Goal: Information Seeking & Learning: Understand process/instructions

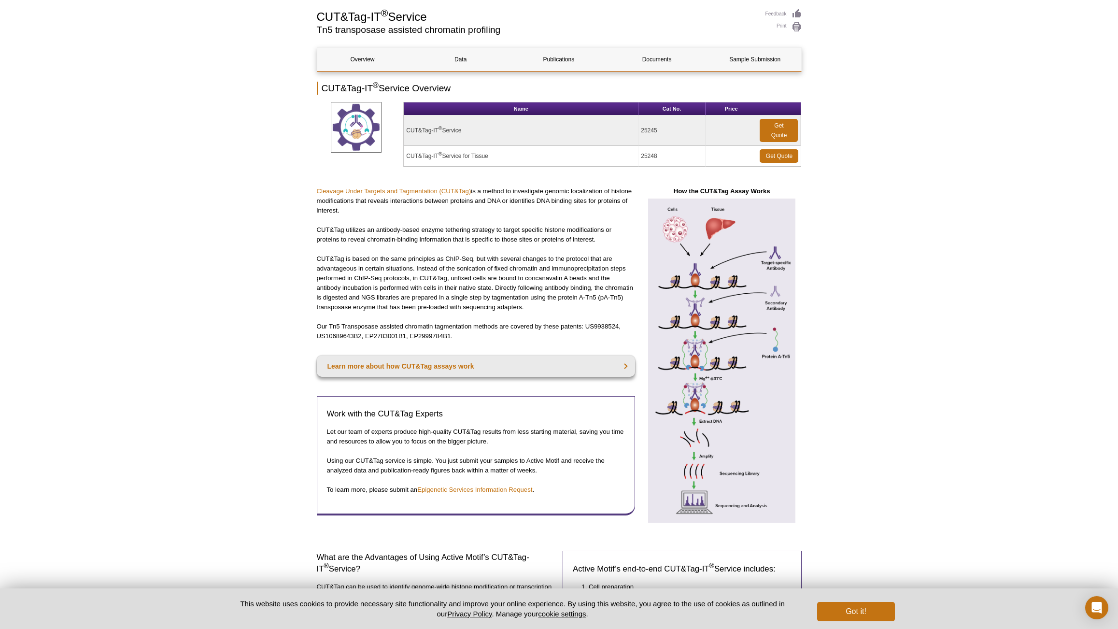
scroll to position [64, 0]
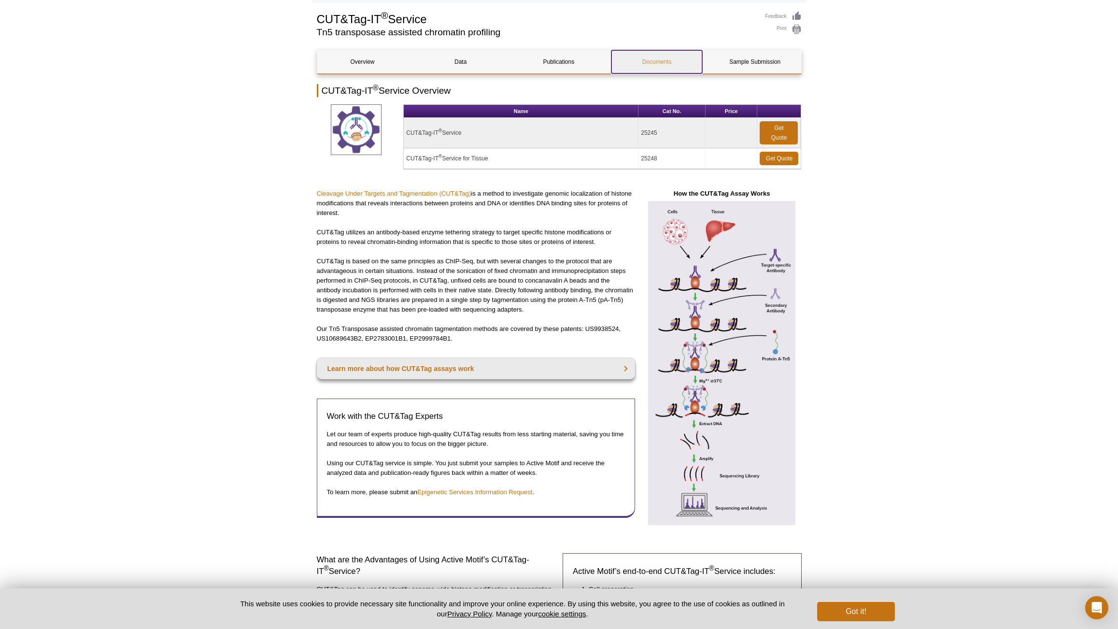
click at [653, 65] on link "Documents" at bounding box center [656, 61] width 91 height 23
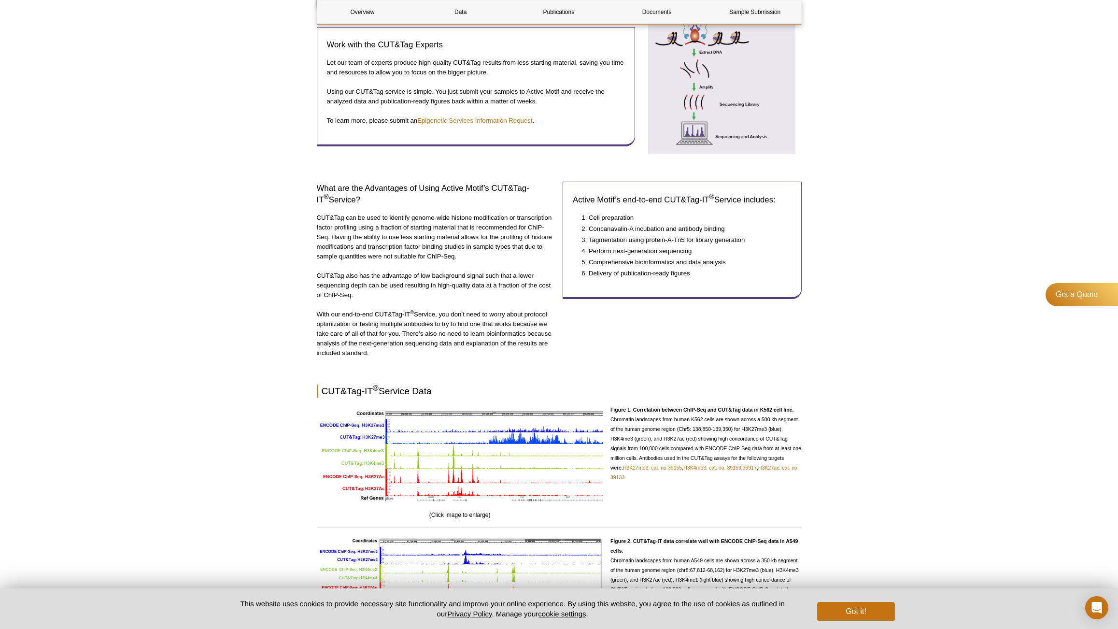
scroll to position [1092, 0]
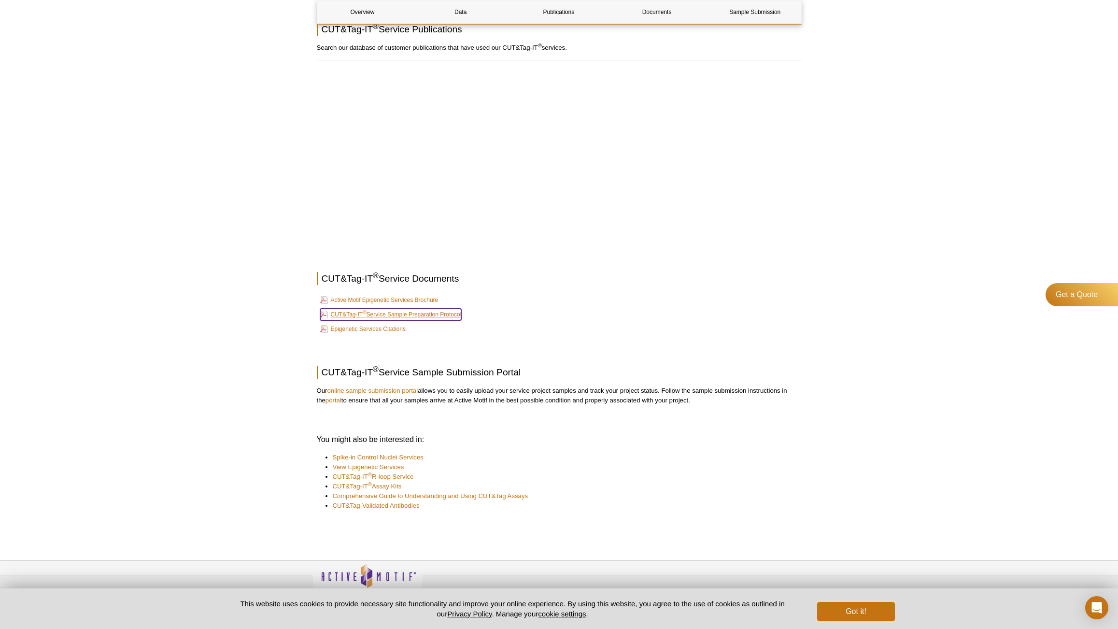
click at [379, 316] on link "CUT&Tag-IT ® Service Sample Preparation Protocol" at bounding box center [390, 315] width 141 height 12
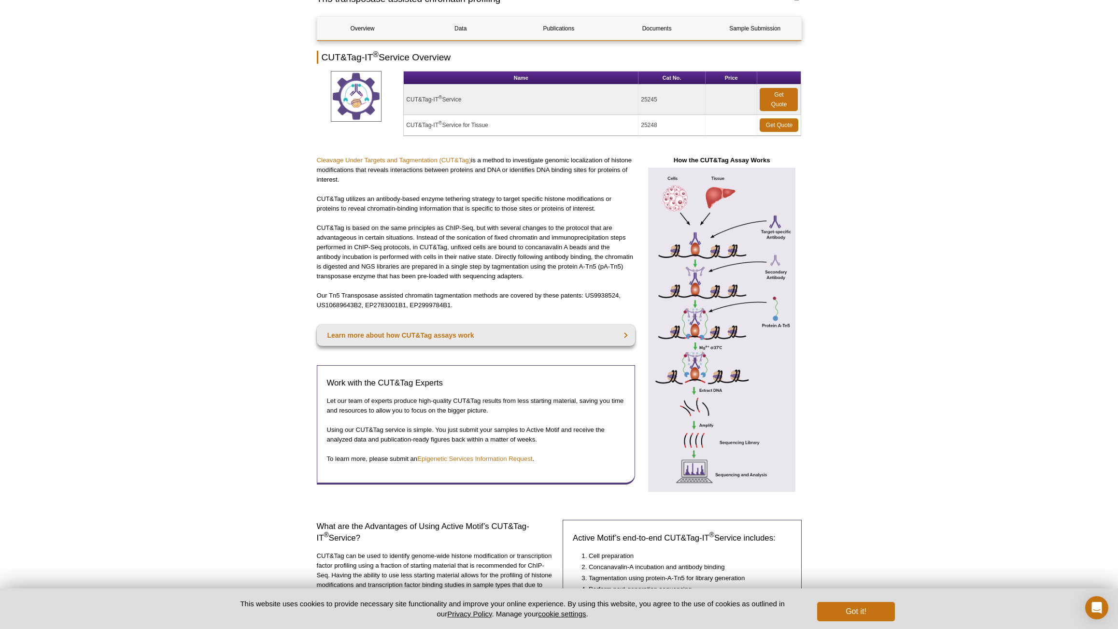
scroll to position [0, 0]
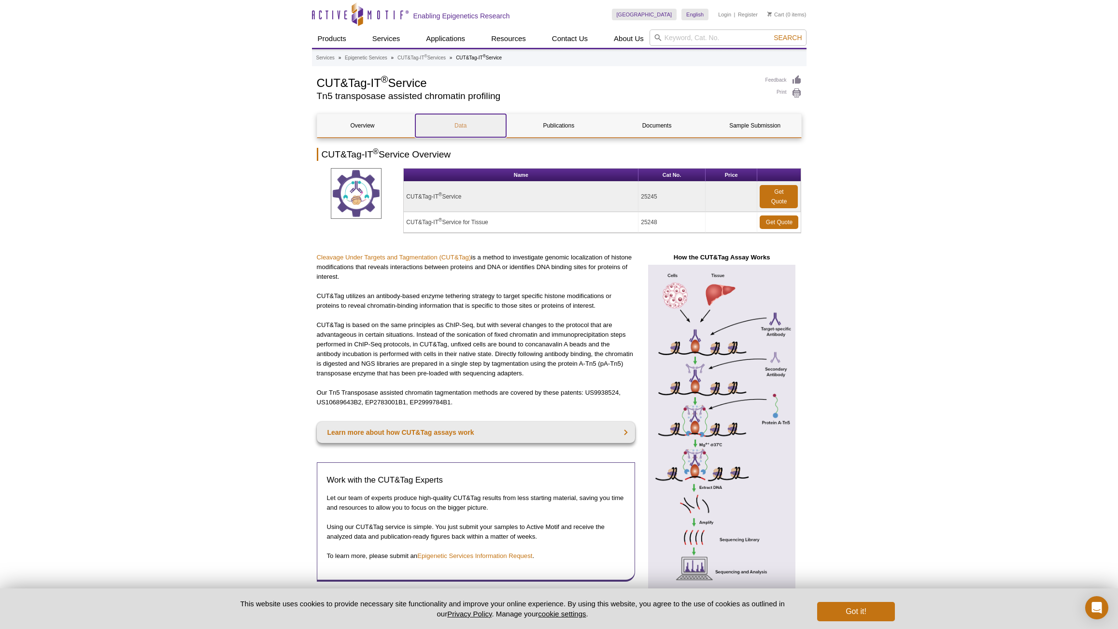
click at [469, 122] on link "Data" at bounding box center [460, 125] width 91 height 23
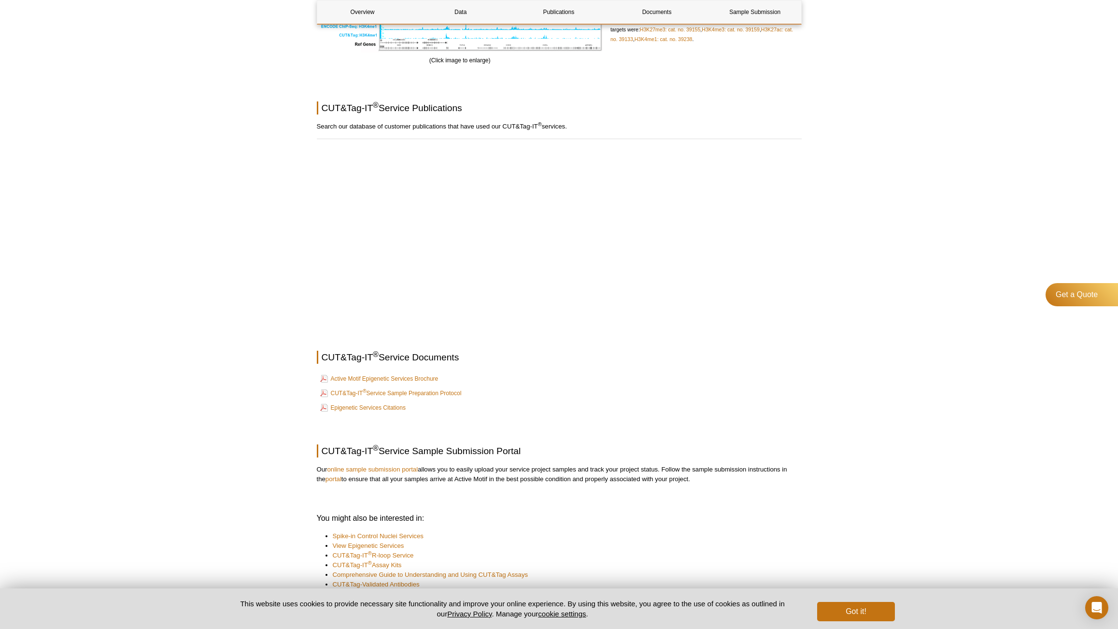
scroll to position [759, 0]
